Goal: Navigation & Orientation: Find specific page/section

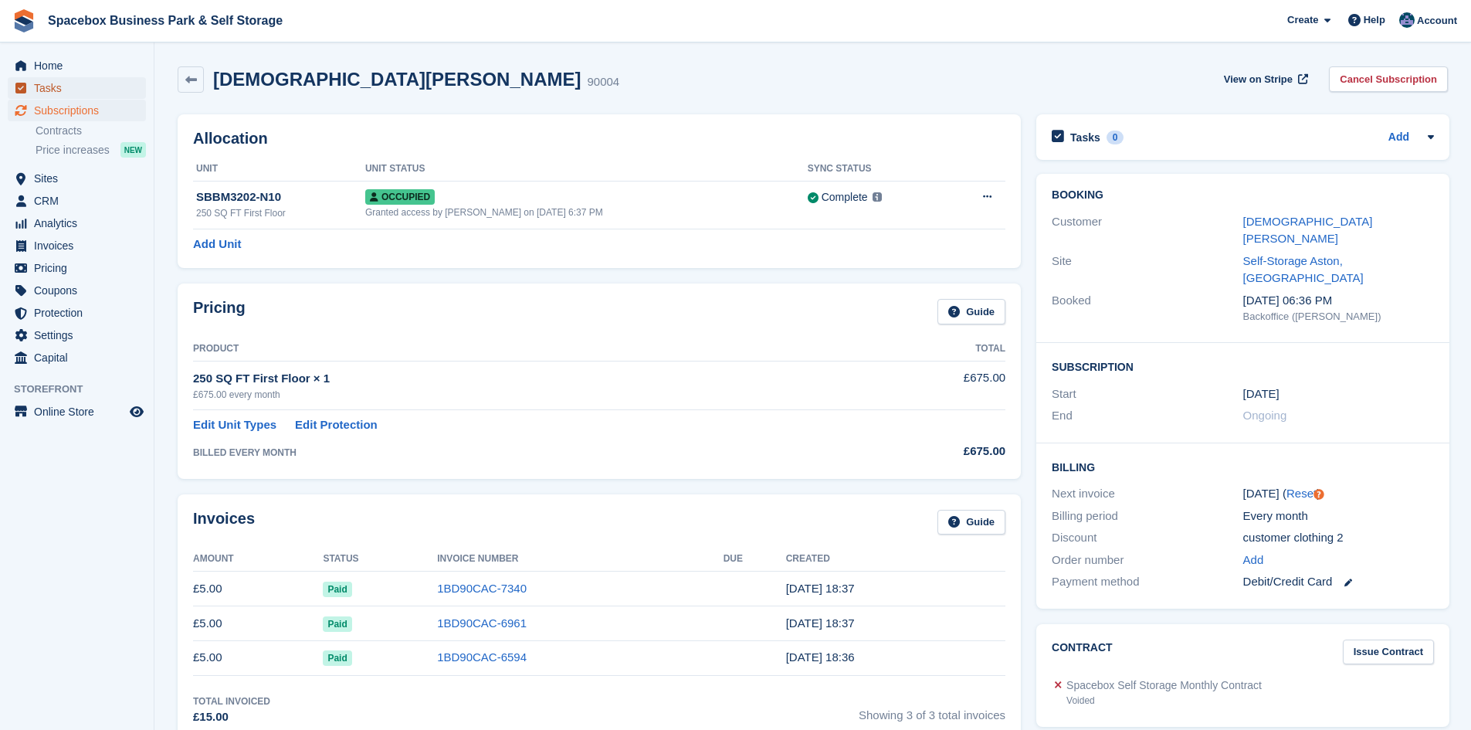
click at [49, 87] on span "Tasks" at bounding box center [80, 88] width 93 height 22
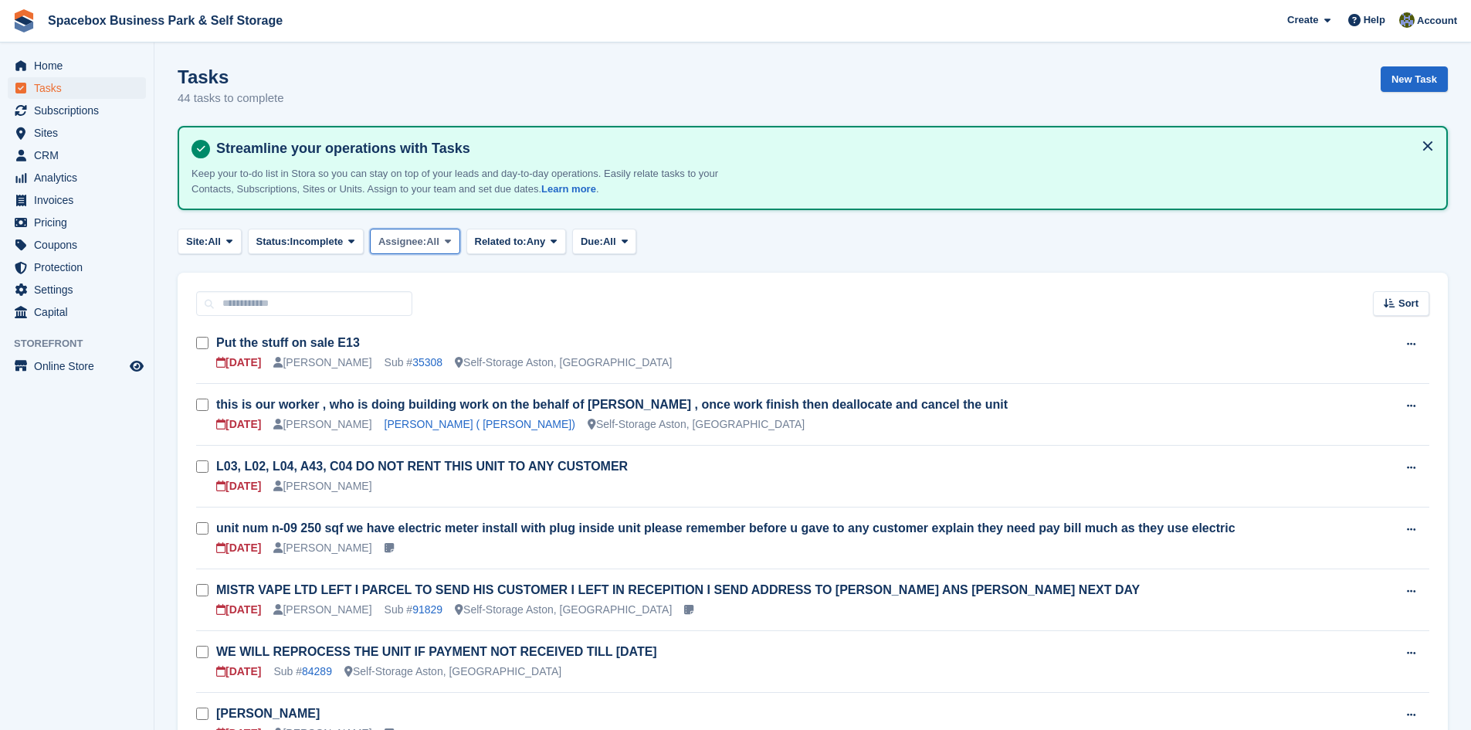
click at [447, 243] on icon at bounding box center [448, 241] width 6 height 10
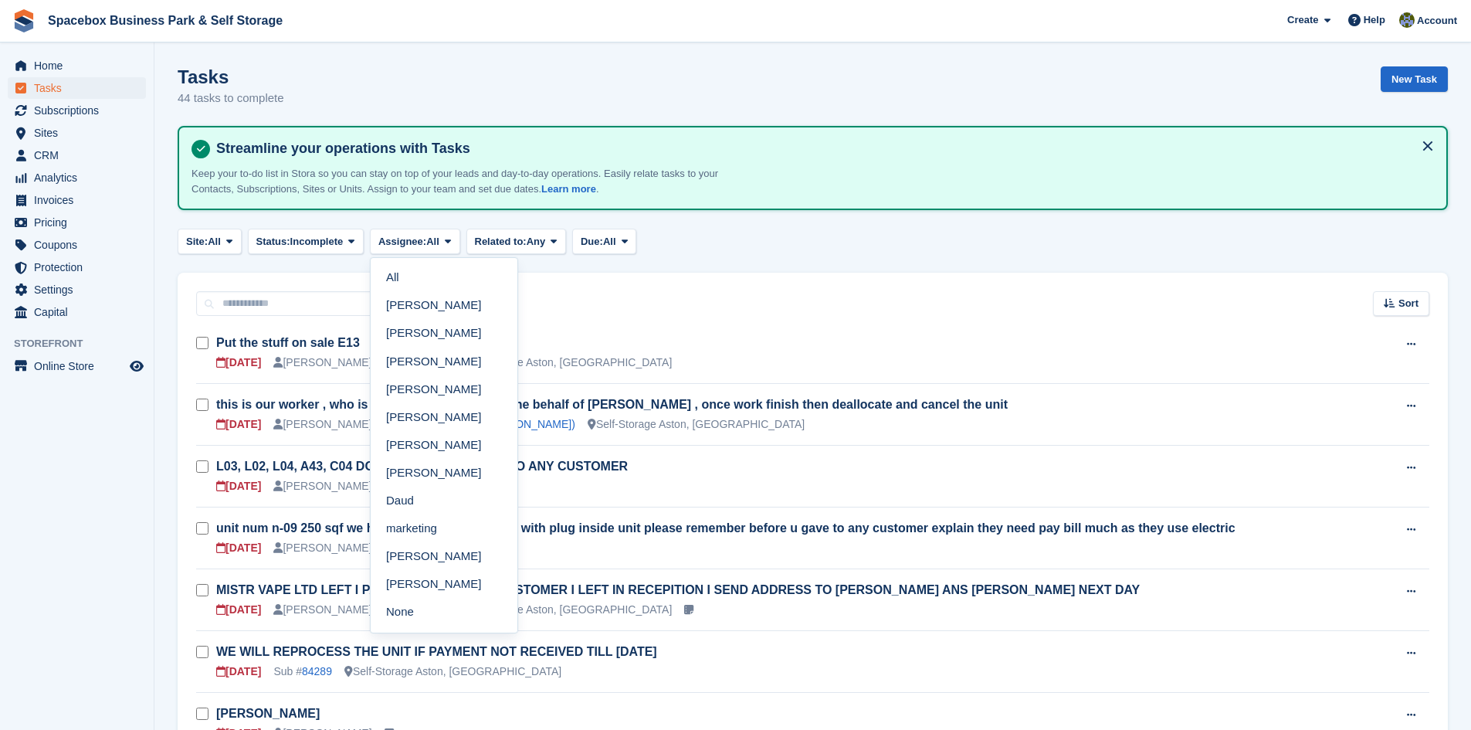
click at [419, 575] on link "SUDIPTA VIRMANI" at bounding box center [444, 585] width 134 height 28
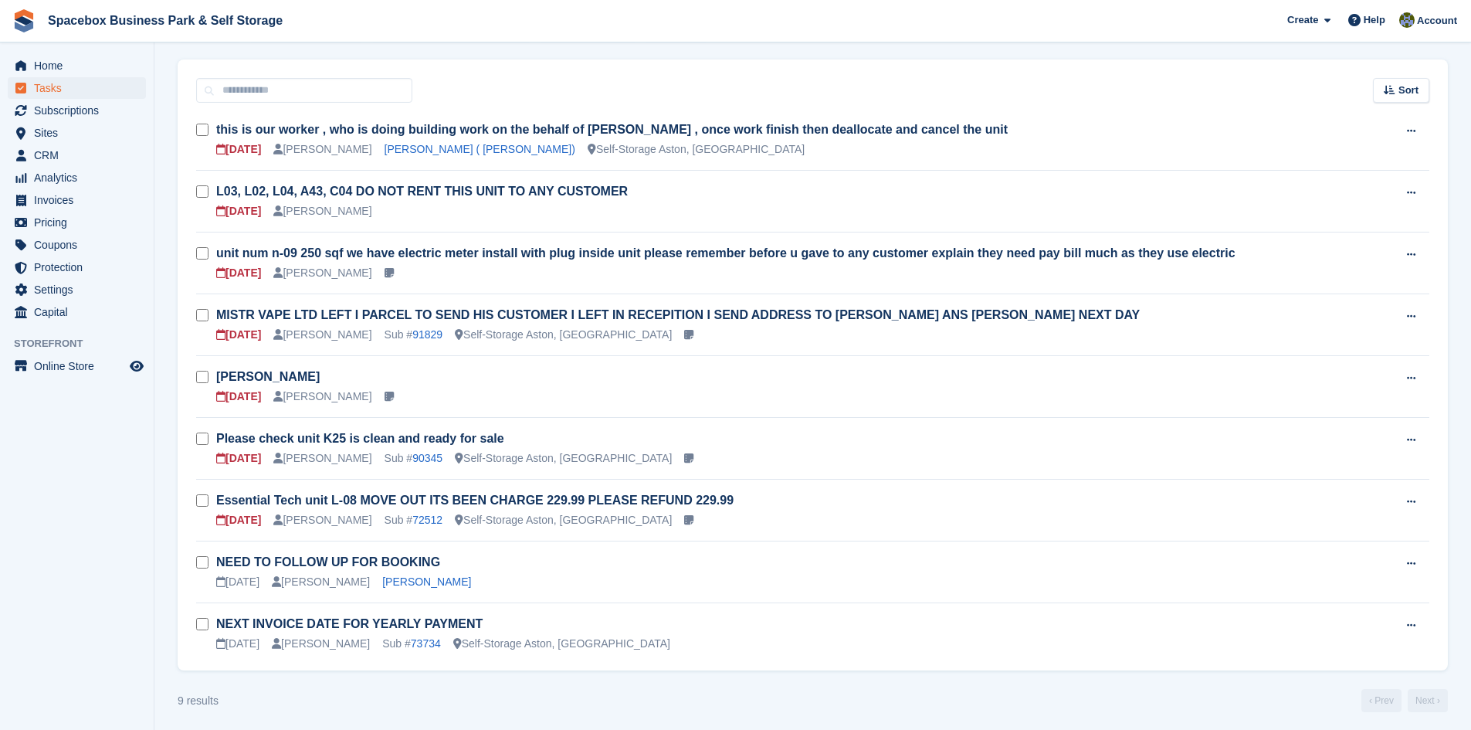
scroll to position [219, 0]
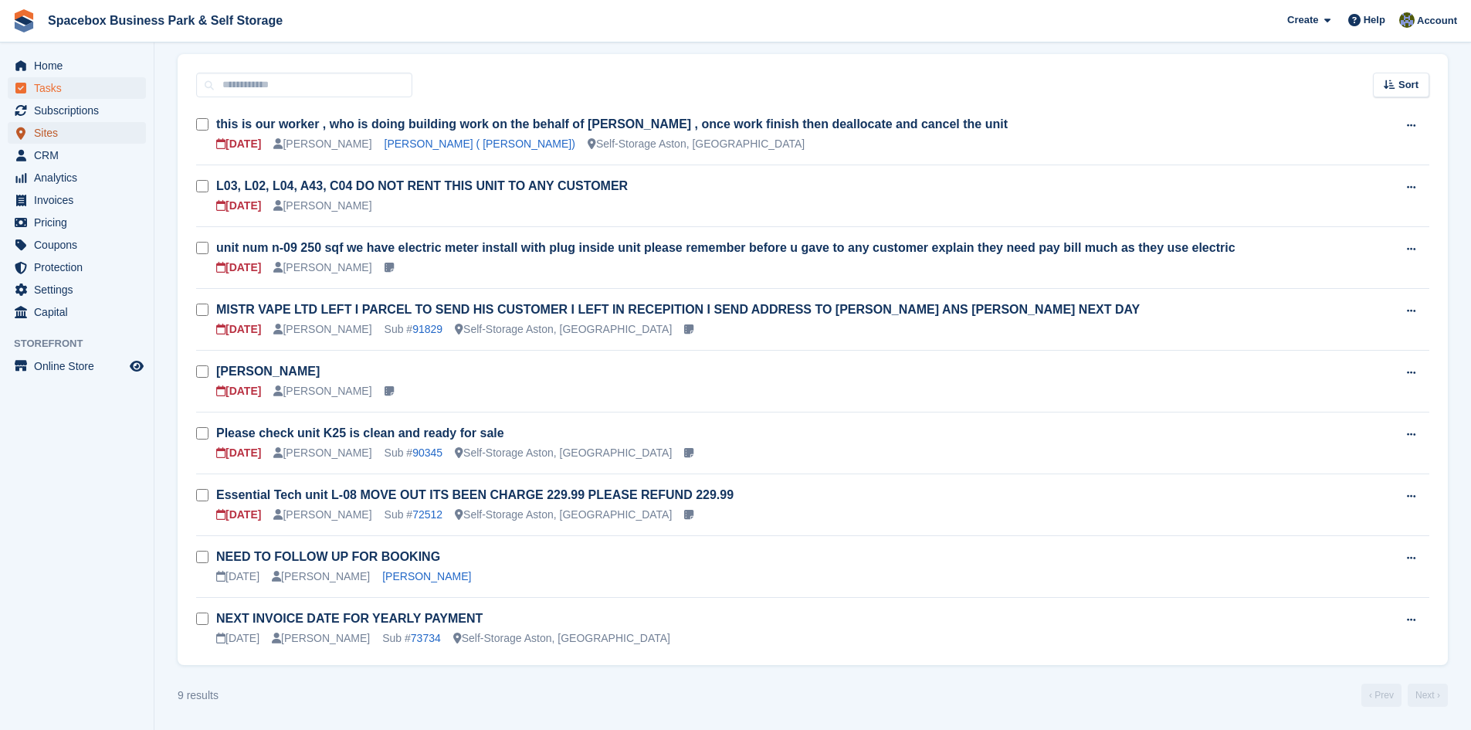
click at [42, 134] on span "Sites" at bounding box center [80, 133] width 93 height 22
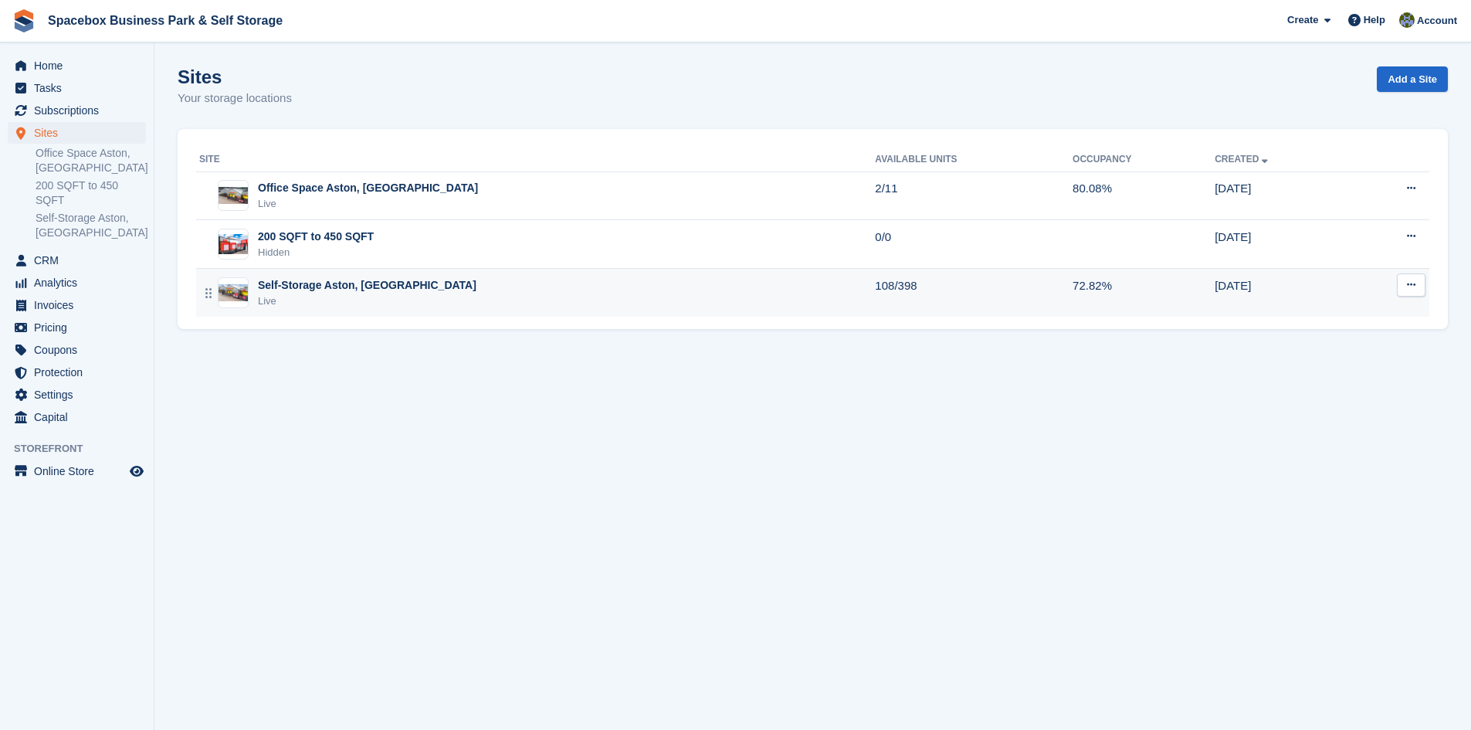
click at [285, 286] on div "Self-Storage Aston, [GEOGRAPHIC_DATA]" at bounding box center [367, 285] width 219 height 16
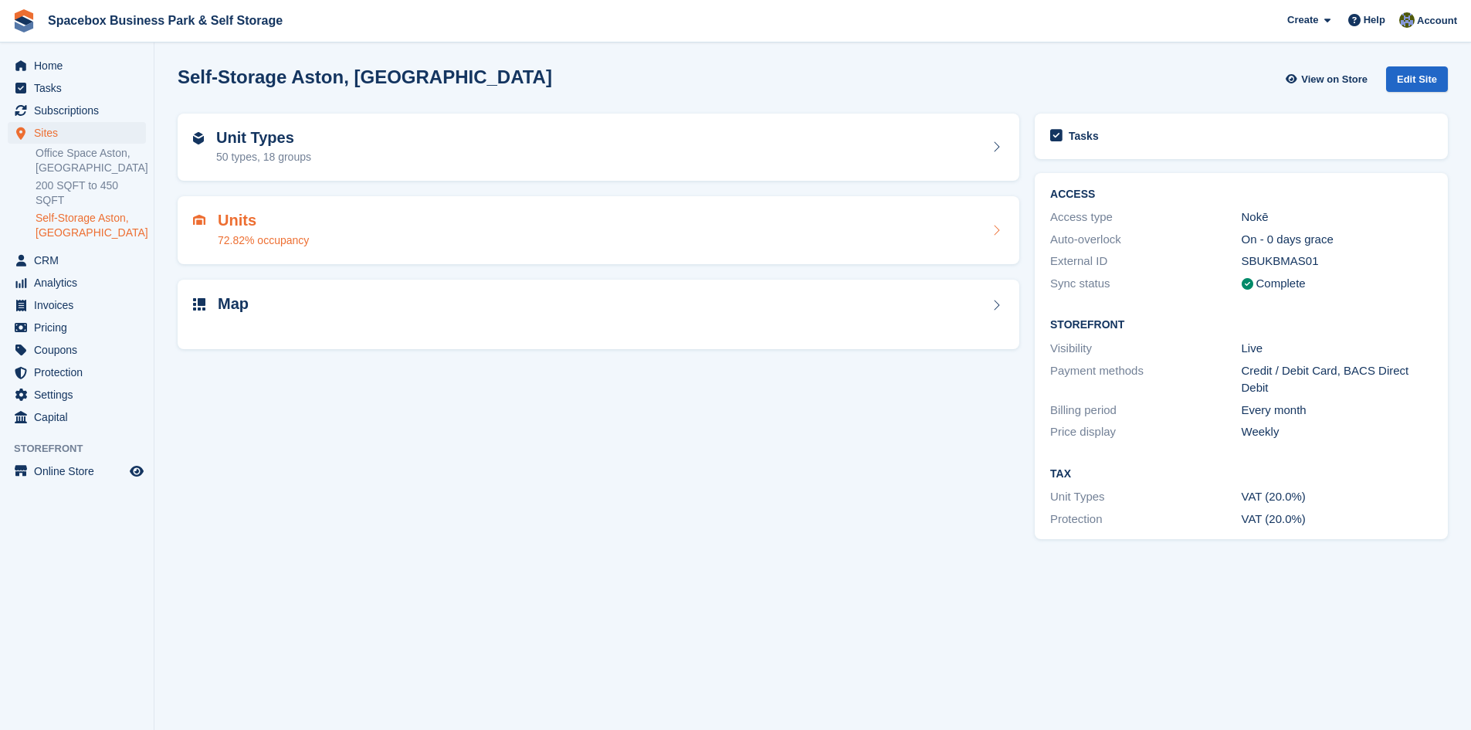
click at [232, 240] on div "72.82% occupancy" at bounding box center [263, 240] width 91 height 16
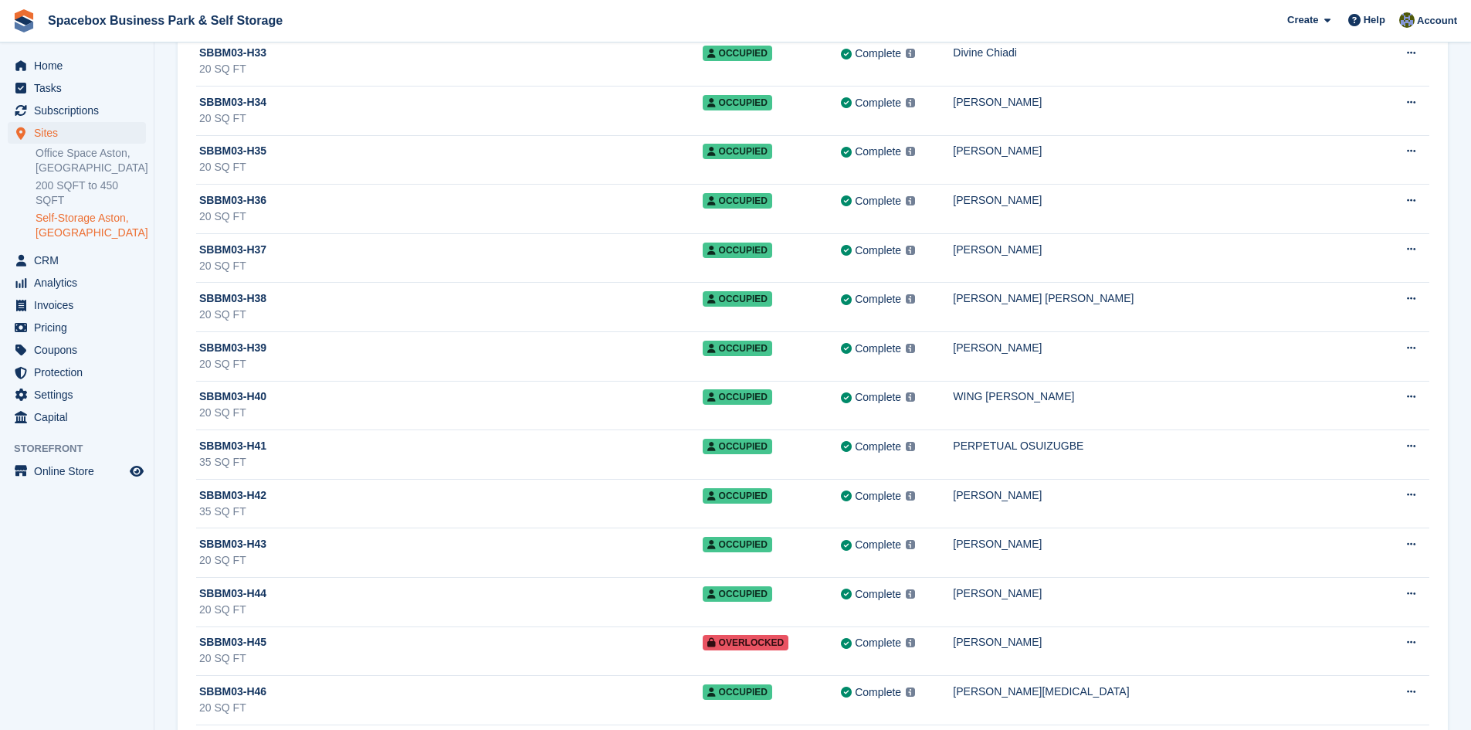
scroll to position [10196, 0]
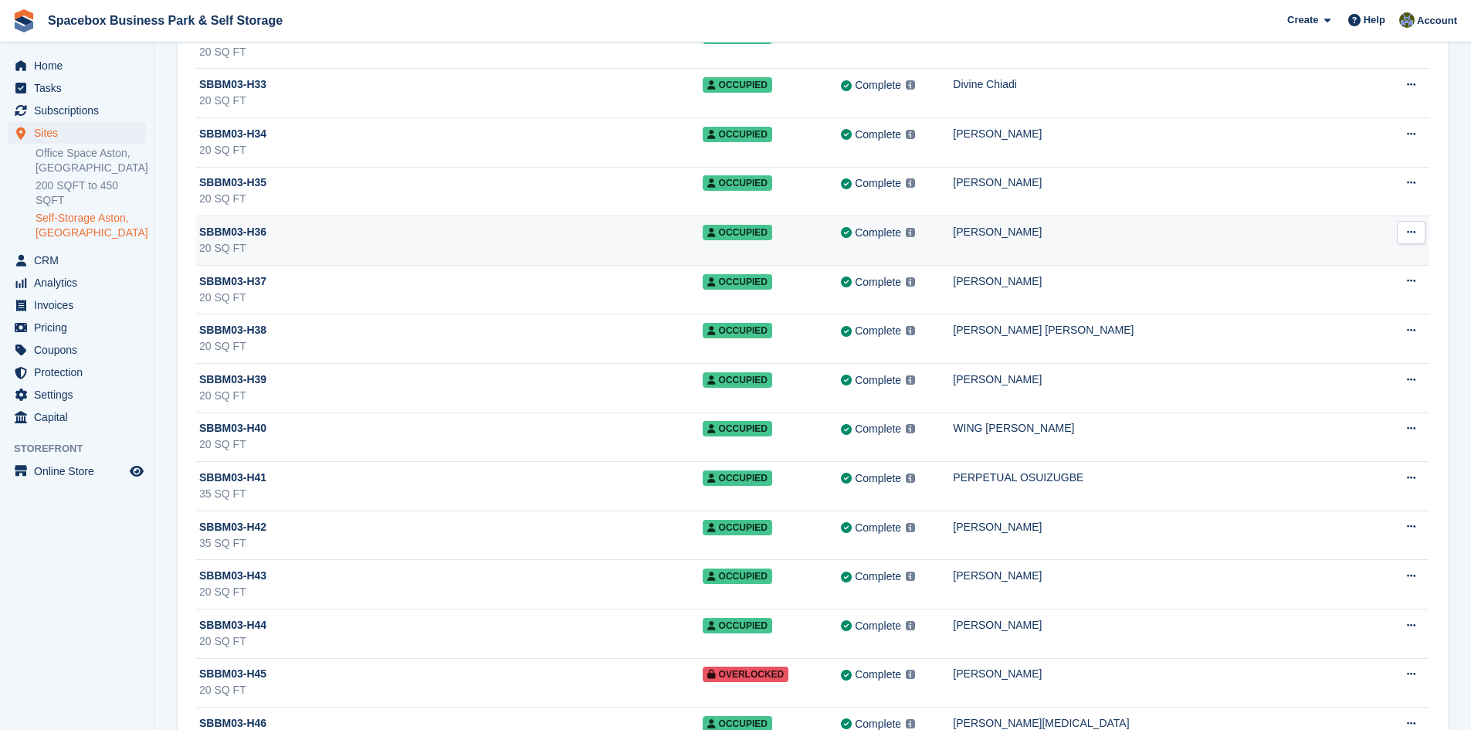
click at [419, 245] on div "20 SQ FT" at bounding box center [451, 248] width 504 height 16
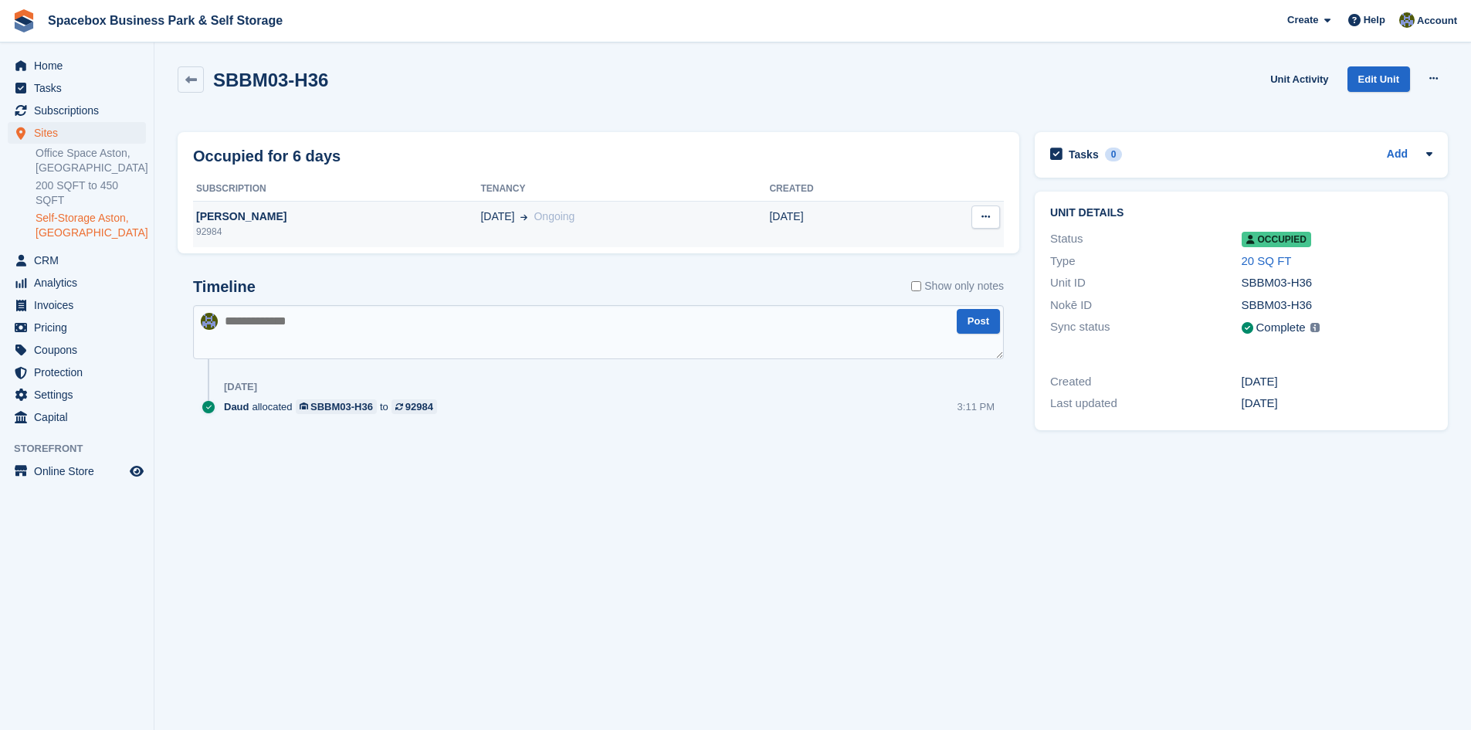
click at [263, 223] on div "paula hodorogea" at bounding box center [336, 217] width 287 height 16
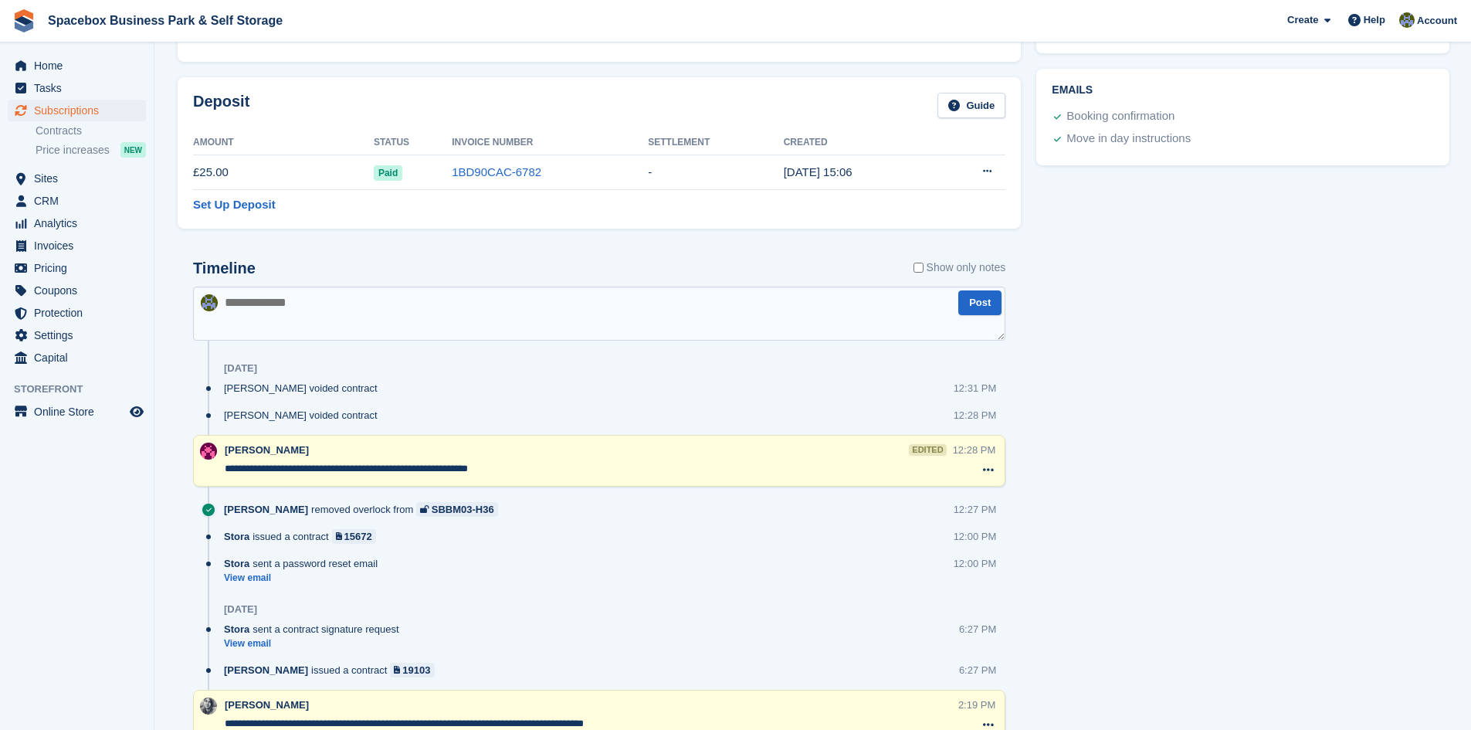
scroll to position [695, 0]
click at [300, 304] on textarea at bounding box center [599, 313] width 813 height 54
click at [361, 306] on textarea "**********" at bounding box center [599, 313] width 813 height 54
type textarea "**********"
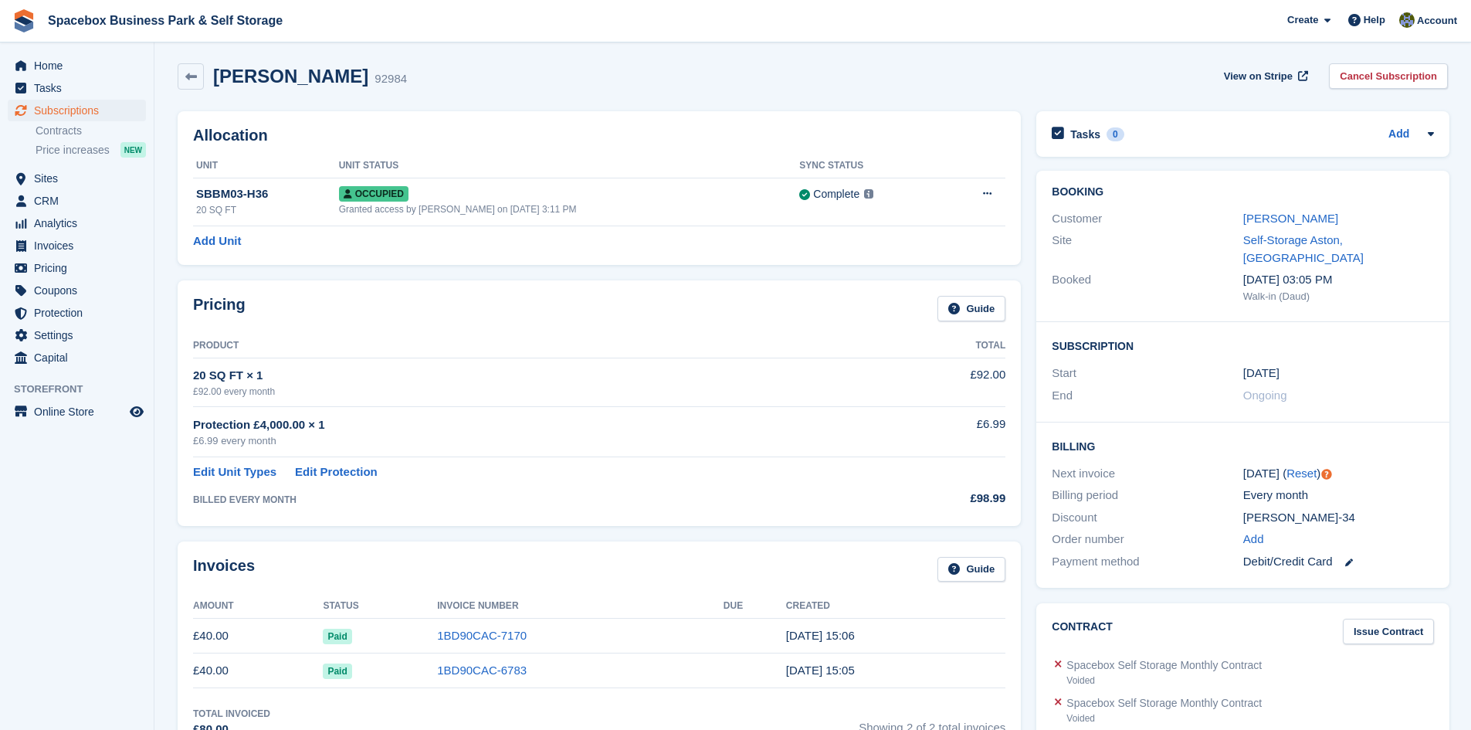
scroll to position [0, 0]
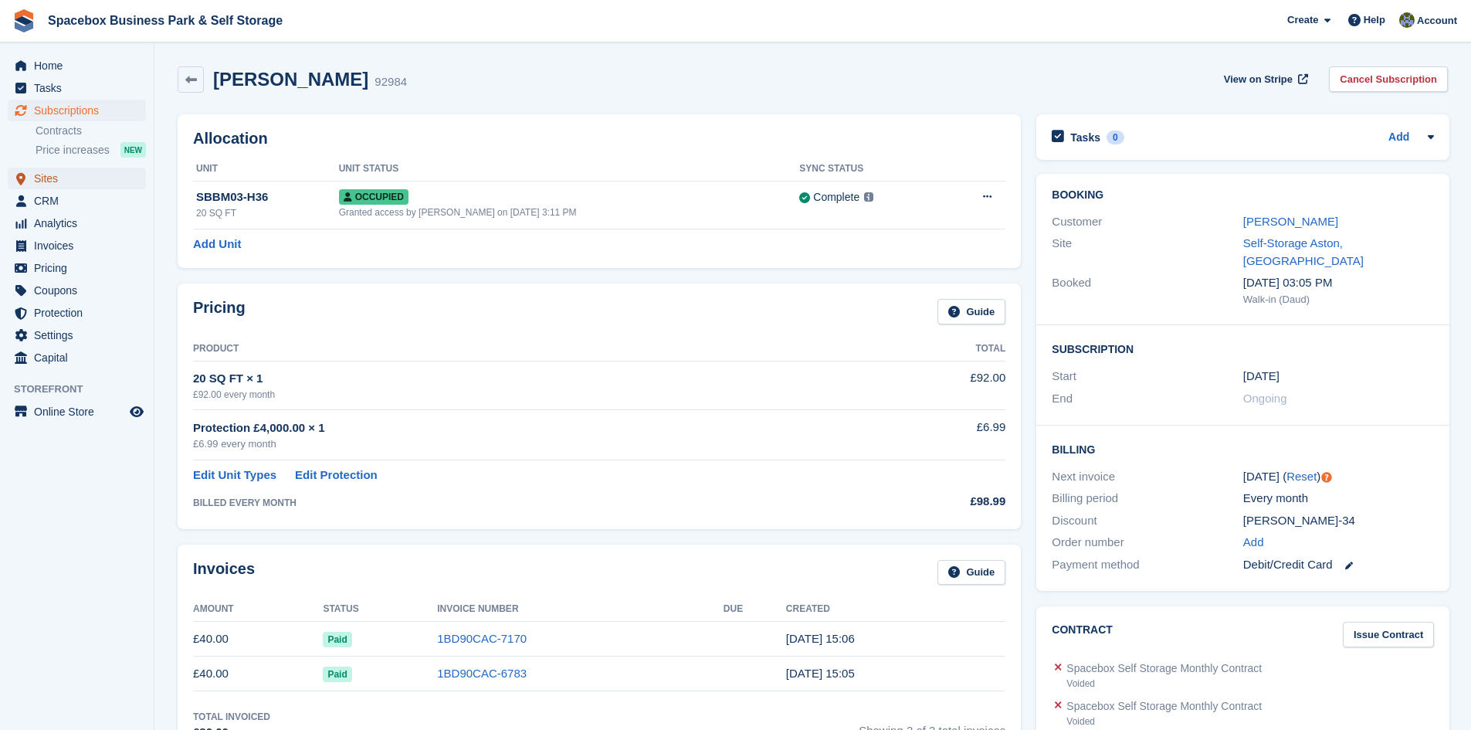
click at [40, 178] on span "Sites" at bounding box center [80, 179] width 93 height 22
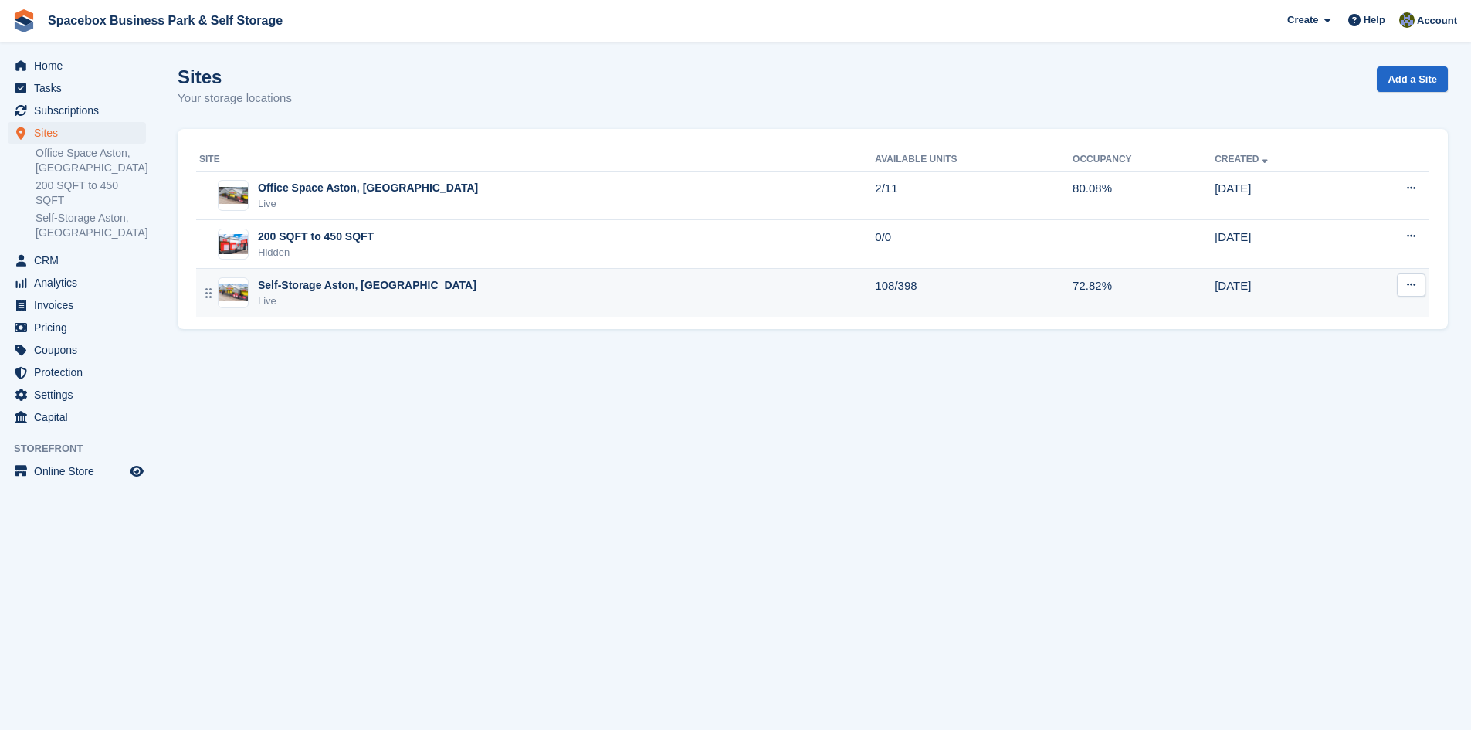
click at [293, 279] on div "Self-Storage Aston, [GEOGRAPHIC_DATA]" at bounding box center [367, 285] width 219 height 16
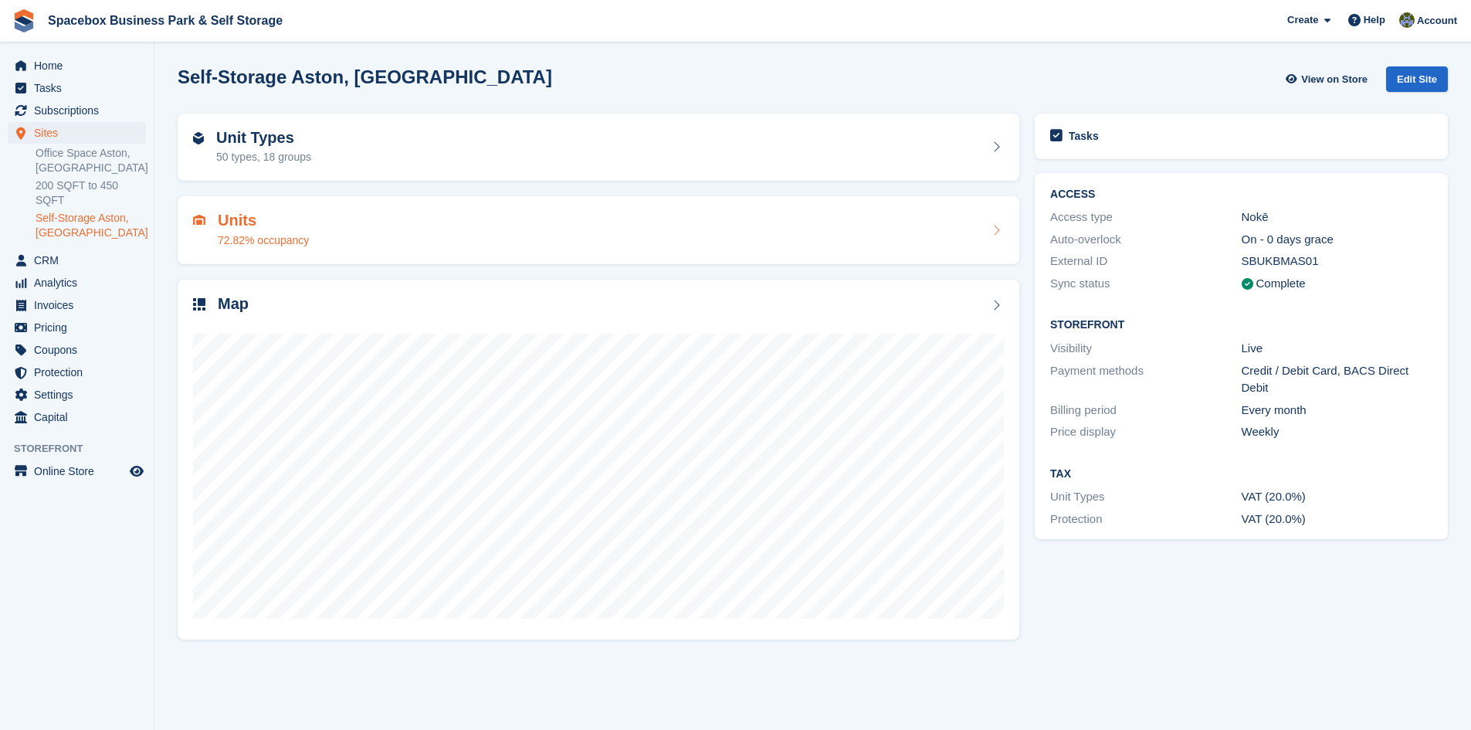
click at [229, 231] on div "Units 72.82% occupancy" at bounding box center [263, 230] width 91 height 37
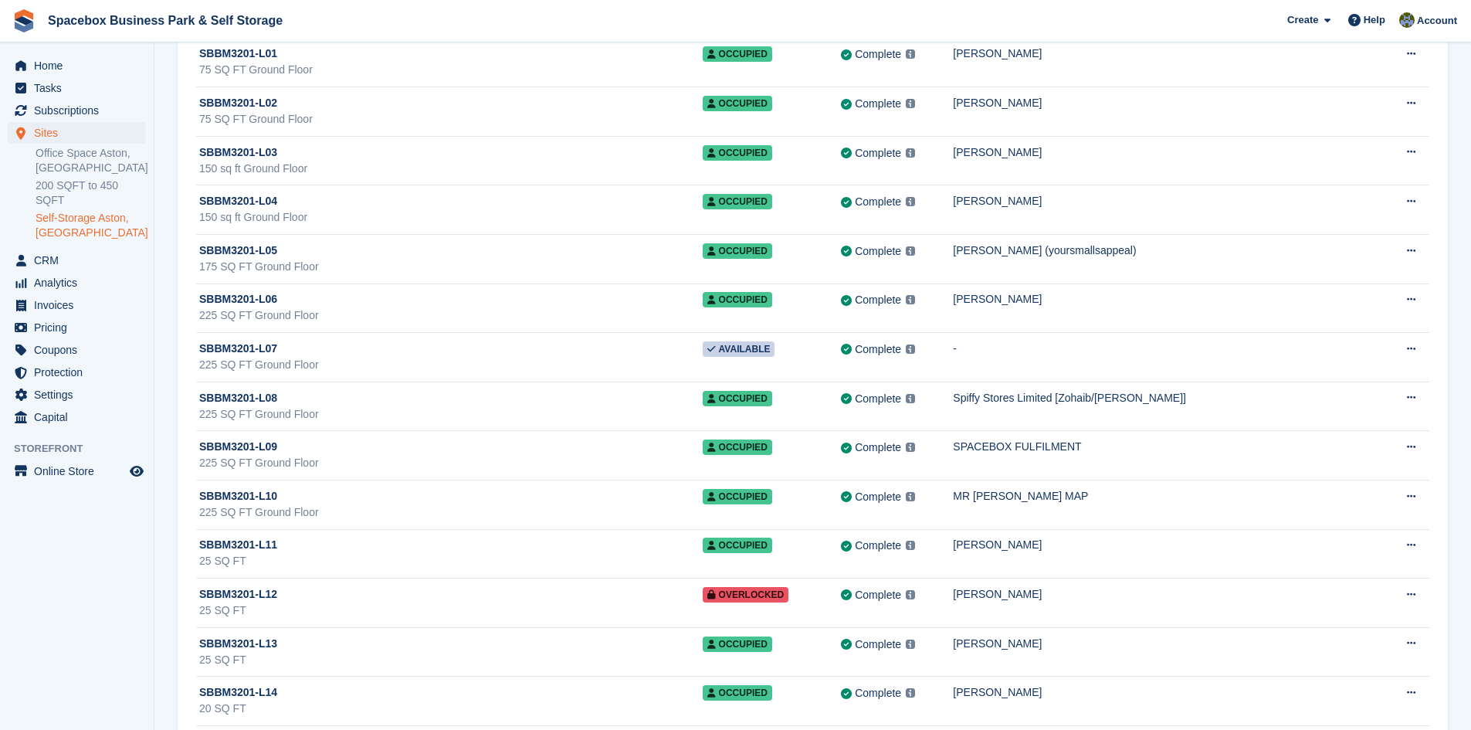
scroll to position [16375, 0]
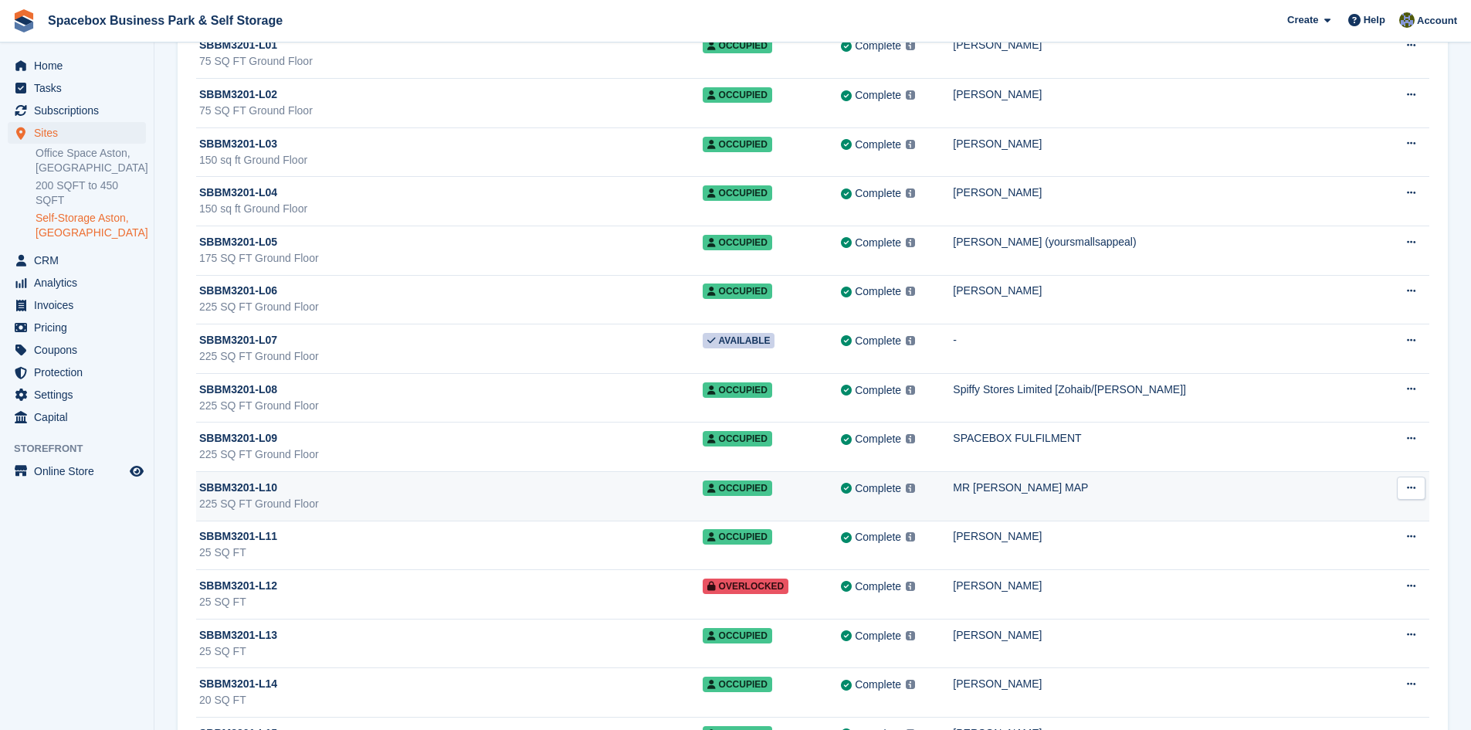
click at [527, 494] on div "SBBM3201-L10" at bounding box center [451, 488] width 504 height 16
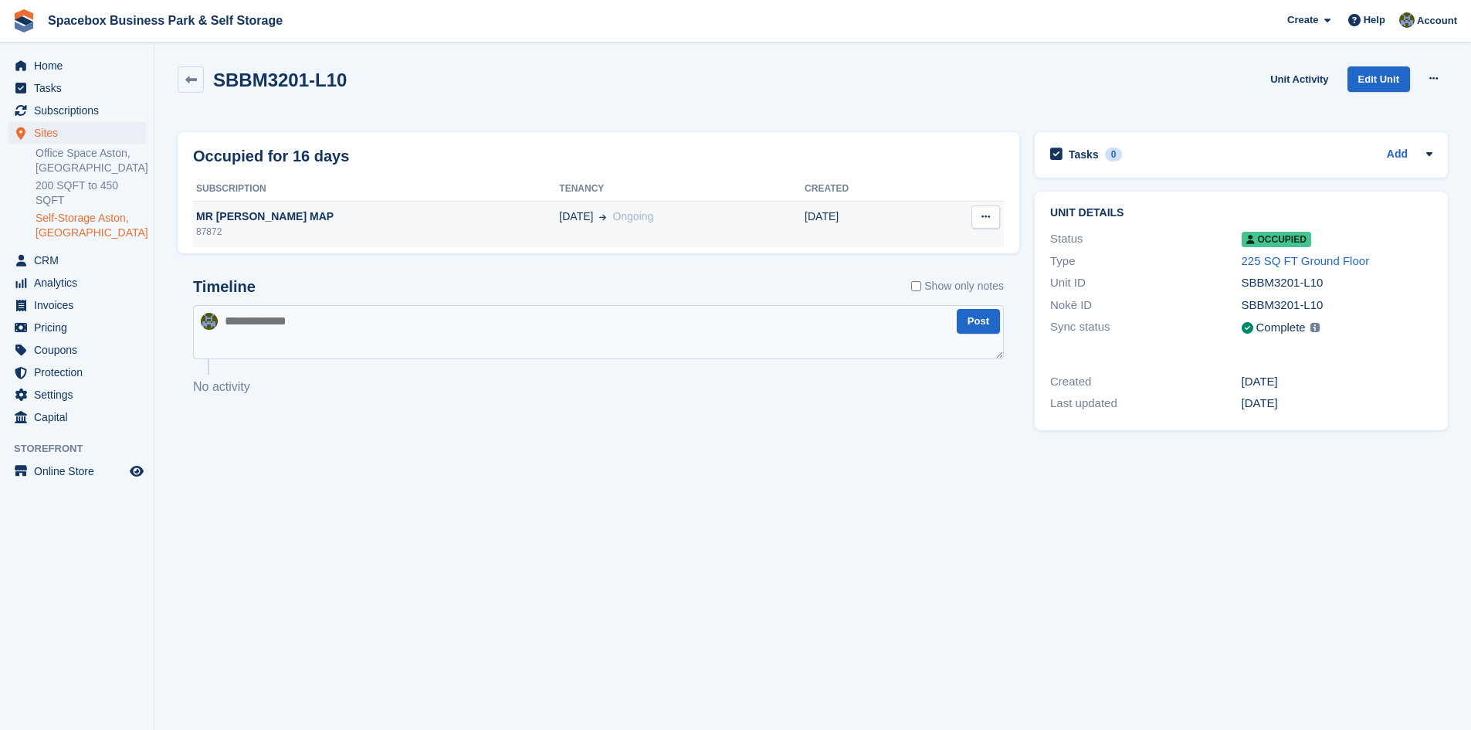
click at [348, 222] on div "MR KHRISTAIN MAP" at bounding box center [376, 217] width 366 height 16
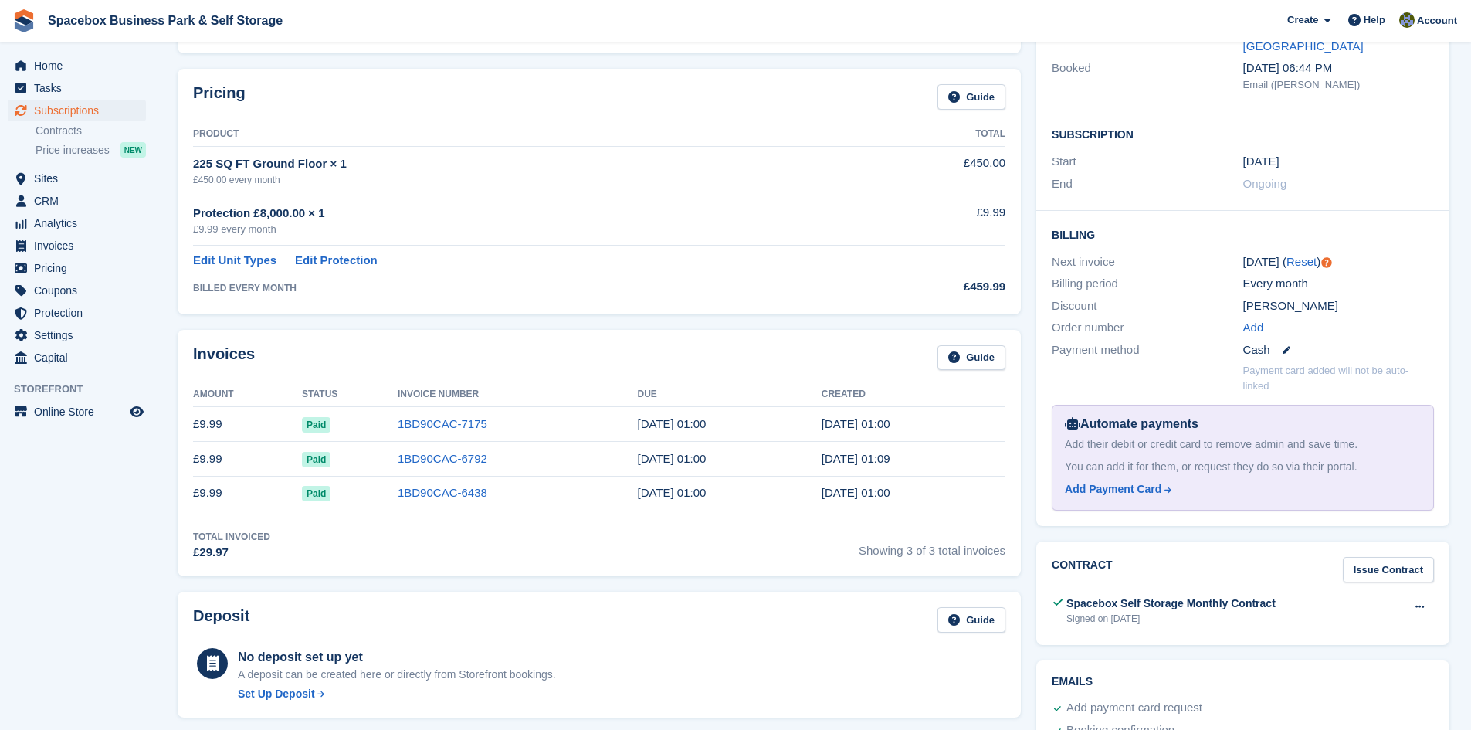
scroll to position [232, 0]
